Goal: Transaction & Acquisition: Purchase product/service

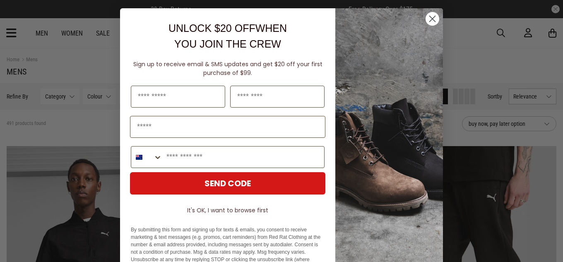
click at [430, 18] on icon "Close dialog" at bounding box center [433, 19] width 6 height 6
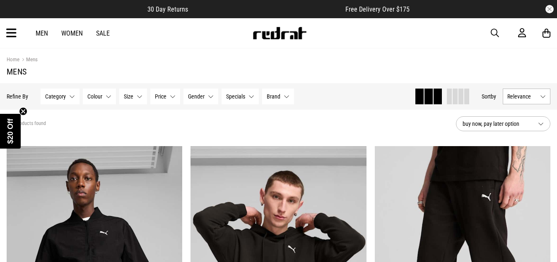
click at [64, 95] on span "Category" at bounding box center [55, 96] width 21 height 7
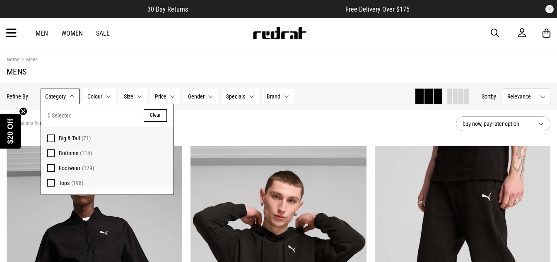
click at [50, 184] on span at bounding box center [50, 182] width 7 height 7
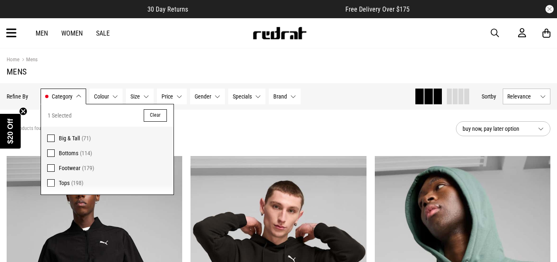
click at [104, 94] on span "Colour" at bounding box center [101, 96] width 15 height 7
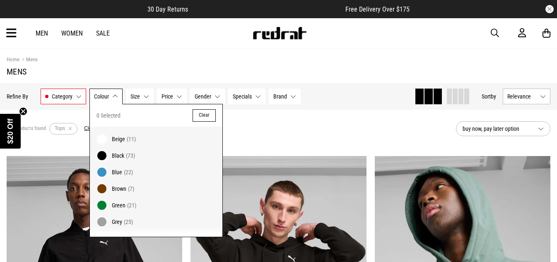
click at [141, 98] on button "Size None selected" at bounding box center [140, 97] width 28 height 16
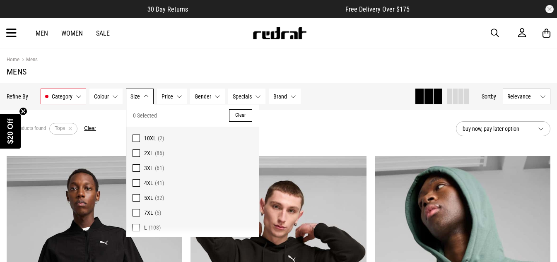
scroll to position [24, 0]
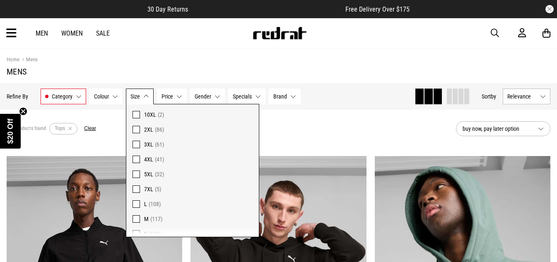
click at [135, 201] on span at bounding box center [136, 204] width 7 height 7
click at [185, 65] on section "Home Mens Mens" at bounding box center [279, 65] width 544 height 35
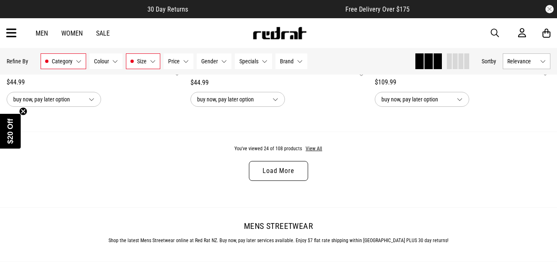
scroll to position [2507, 0]
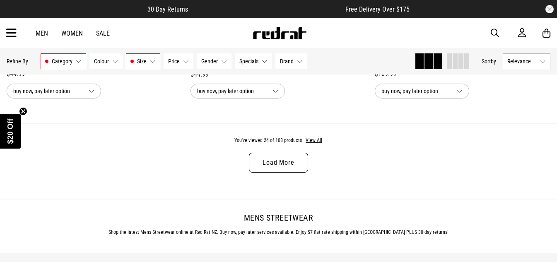
click at [268, 164] on link "Load More" at bounding box center [278, 163] width 59 height 20
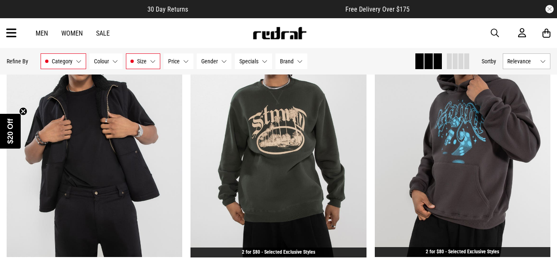
scroll to position [4974, 0]
